Goal: Check status: Check status

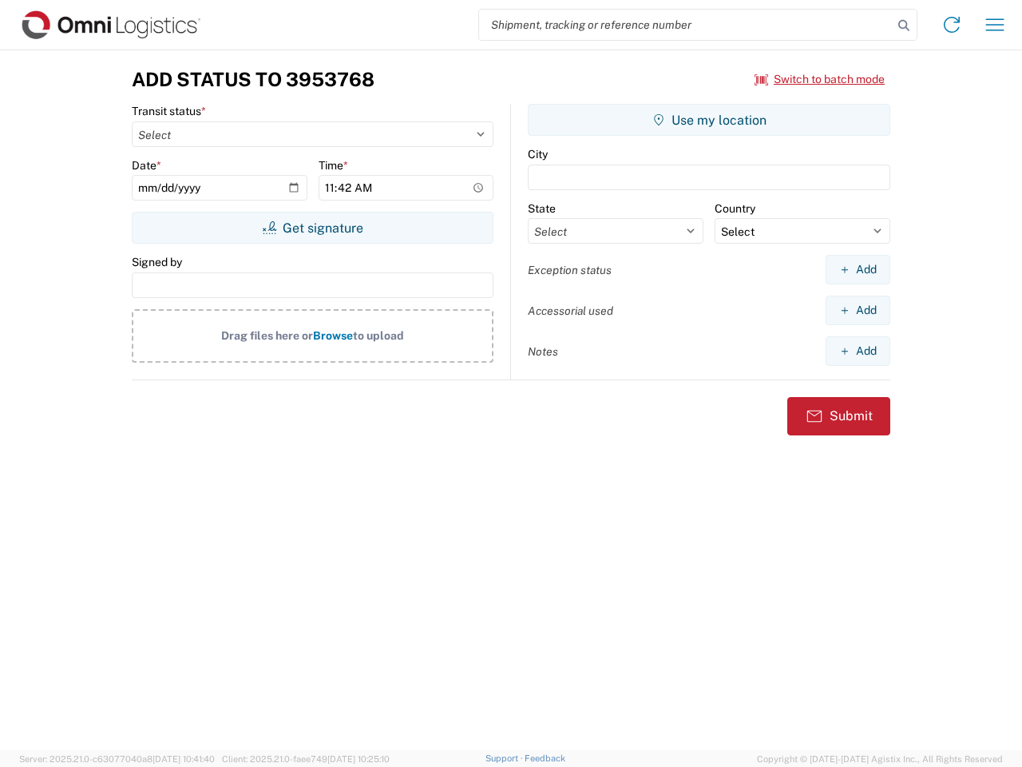
click at [686, 25] on input "search" at bounding box center [686, 25] width 414 height 30
click at [904, 26] on icon at bounding box center [904, 25] width 22 height 22
click at [952, 25] on icon at bounding box center [952, 25] width 26 height 26
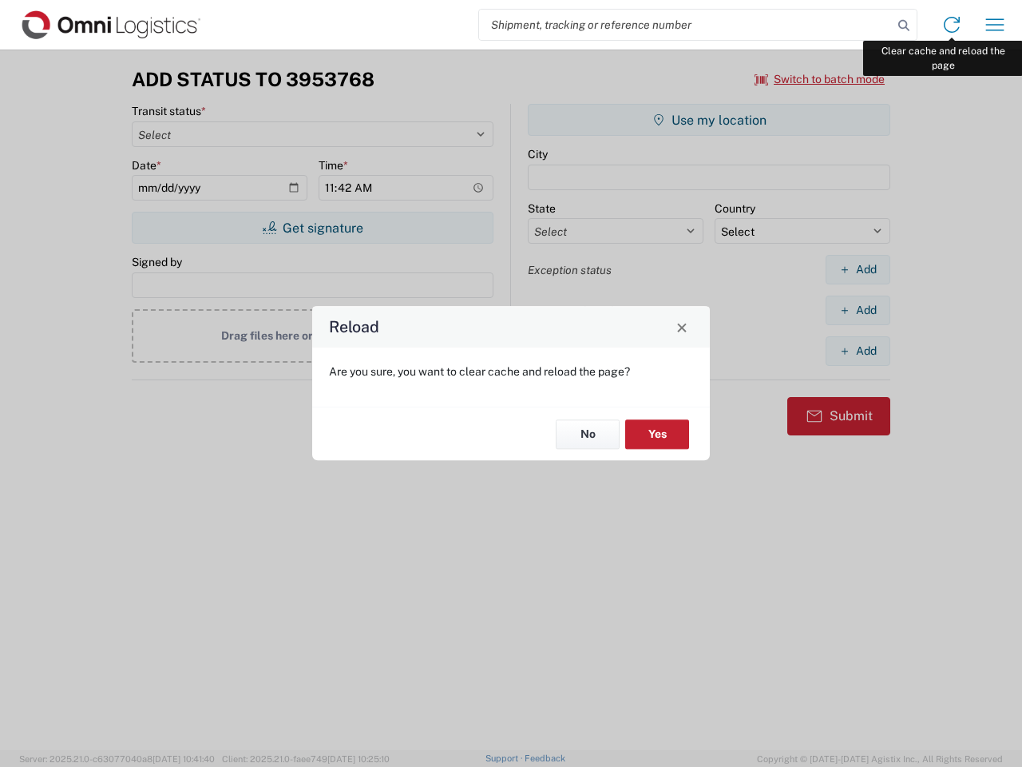
click at [995, 25] on div "Reload Are you sure, you want to clear cache and reload the page? No Yes" at bounding box center [511, 383] width 1022 height 767
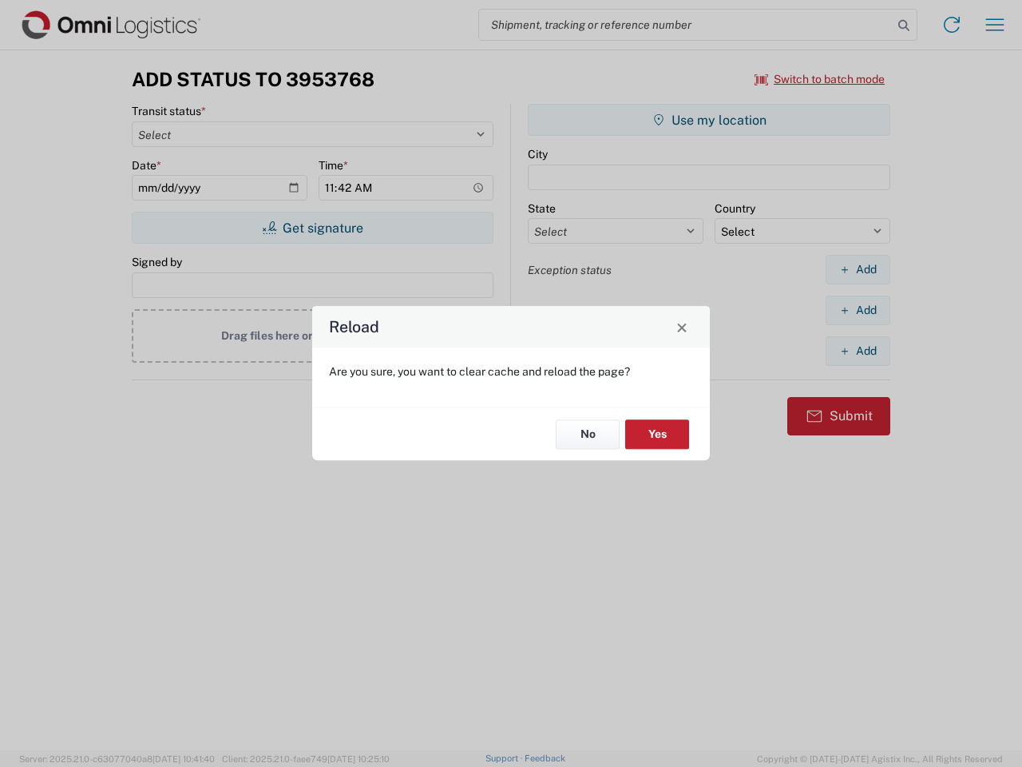
click at [820, 79] on div "Reload Are you sure, you want to clear cache and reload the page? No Yes" at bounding box center [511, 383] width 1022 height 767
click at [312, 228] on div "Reload Are you sure, you want to clear cache and reload the page? No Yes" at bounding box center [511, 383] width 1022 height 767
click at [709, 120] on div "Reload Are you sure, you want to clear cache and reload the page? No Yes" at bounding box center [511, 383] width 1022 height 767
click at [858, 269] on div "Reload Are you sure, you want to clear cache and reload the page? No Yes" at bounding box center [511, 383] width 1022 height 767
click at [858, 310] on div "Reload Are you sure, you want to clear cache and reload the page? No Yes" at bounding box center [511, 383] width 1022 height 767
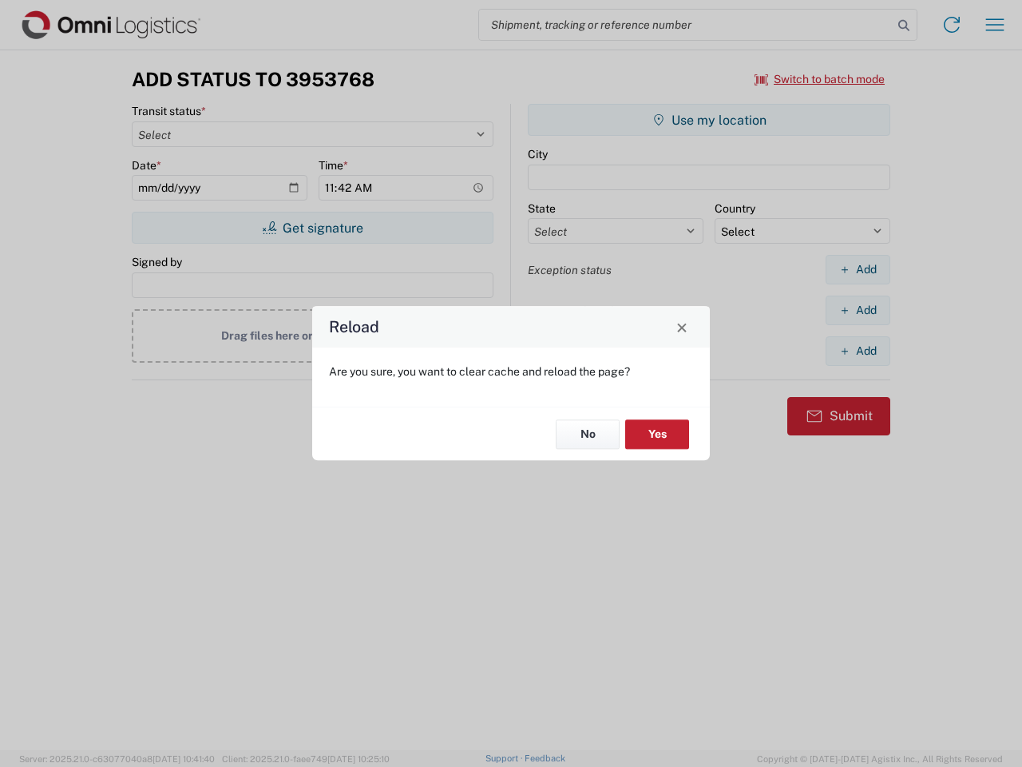
click at [858, 351] on div "Reload Are you sure, you want to clear cache and reload the page? No Yes" at bounding box center [511, 383] width 1022 height 767
